Goal: Information Seeking & Learning: Understand process/instructions

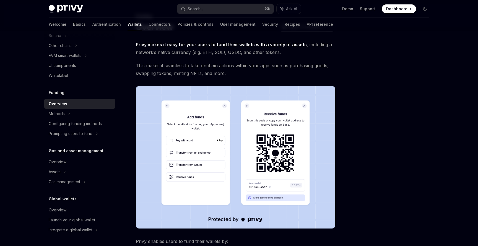
scroll to position [30, 0]
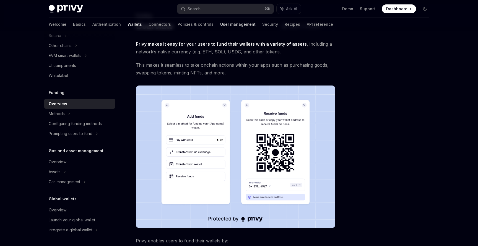
click at [220, 22] on link "User management" at bounding box center [237, 24] width 35 height 13
type textarea "*"
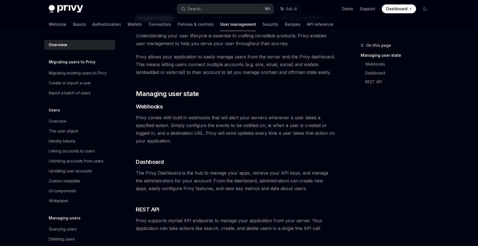
scroll to position [98, 0]
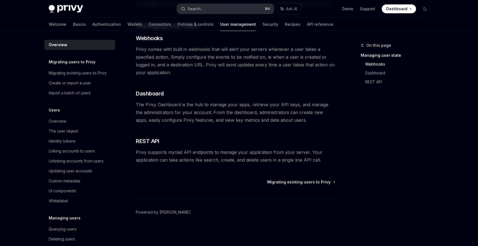
click at [191, 7] on div "Search..." at bounding box center [195, 9] width 15 height 7
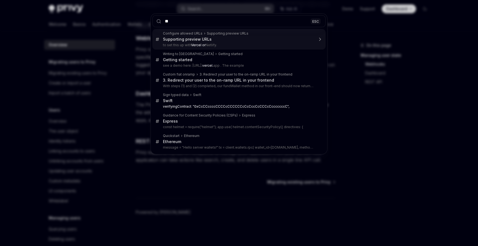
type input "*"
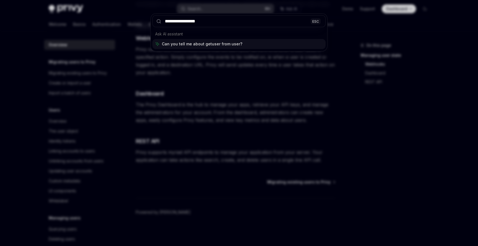
type input "**********"
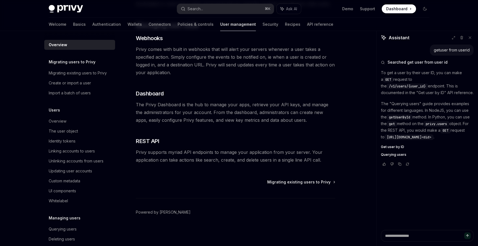
click at [393, 149] on span "Get user by ID" at bounding box center [392, 147] width 23 height 4
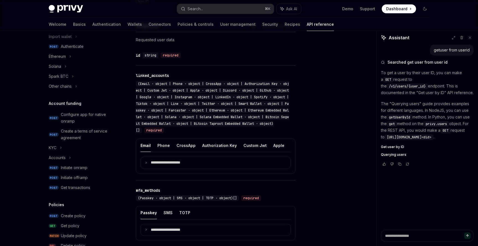
scroll to position [261, 0]
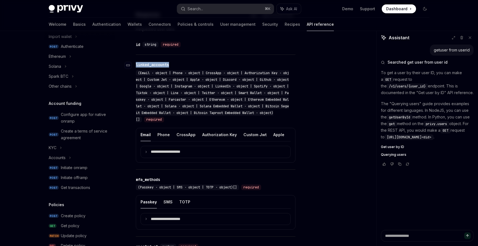
drag, startPoint x: 172, startPoint y: 66, endPoint x: 136, endPoint y: 65, distance: 35.4
click at [136, 65] on div "​ linked_accounts (Email · object | Phone · object | CrossApp · object | Author…" at bounding box center [213, 92] width 154 height 61
copy div "linked_accounts"
click at [190, 9] on div "Search..." at bounding box center [195, 9] width 15 height 7
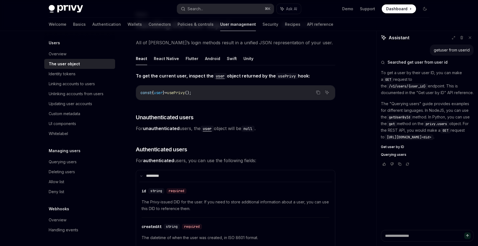
scroll to position [67, 0]
click at [78, 162] on div "Querying users" at bounding box center [80, 162] width 63 height 7
type textarea "*"
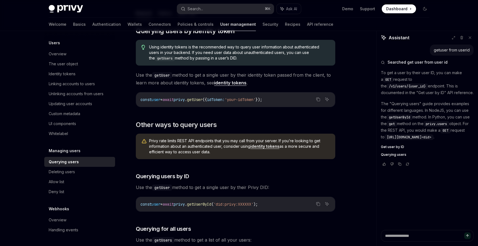
scroll to position [77, 0]
click at [203, 98] on span "getUser" at bounding box center [194, 99] width 15 height 5
copy span "getUser"
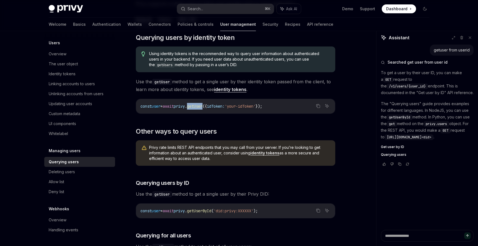
scroll to position [76, 0]
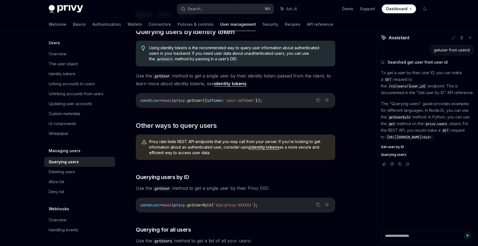
click at [288, 100] on code "const user = await privy . getUser ({ idToken: 'your-idToken' });" at bounding box center [236, 100] width 190 height 7
drag, startPoint x: 288, startPoint y: 100, endPoint x: 140, endPoint y: 103, distance: 148.0
click at [140, 103] on div "const user = await privy . getUser ({ idToken: 'your-idToken' });" at bounding box center [235, 100] width 199 height 14
copy code "const user = await privy . getUser ({ idToken: 'your-idToken' });"
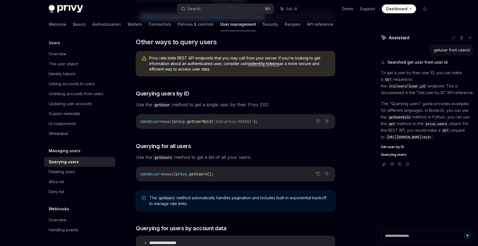
scroll to position [159, 0]
click at [211, 121] on span "getUserById" at bounding box center [199, 121] width 24 height 5
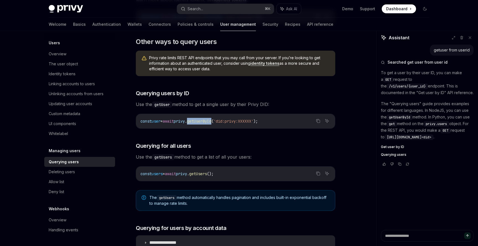
copy span "getUserById"
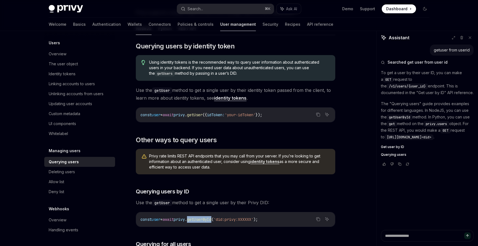
scroll to position [0, 0]
